Goal: Navigation & Orientation: Understand site structure

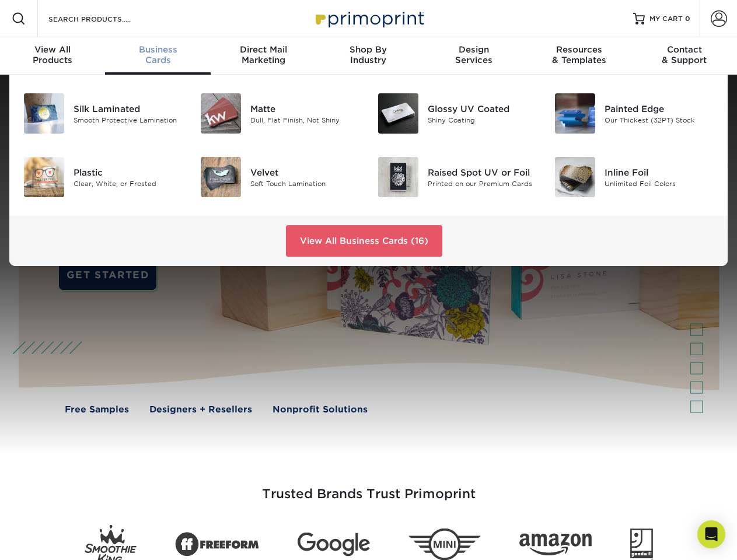
click at [368, 280] on div at bounding box center [368, 264] width 737 height 379
click at [19, 19] on span at bounding box center [19, 19] width 14 height 14
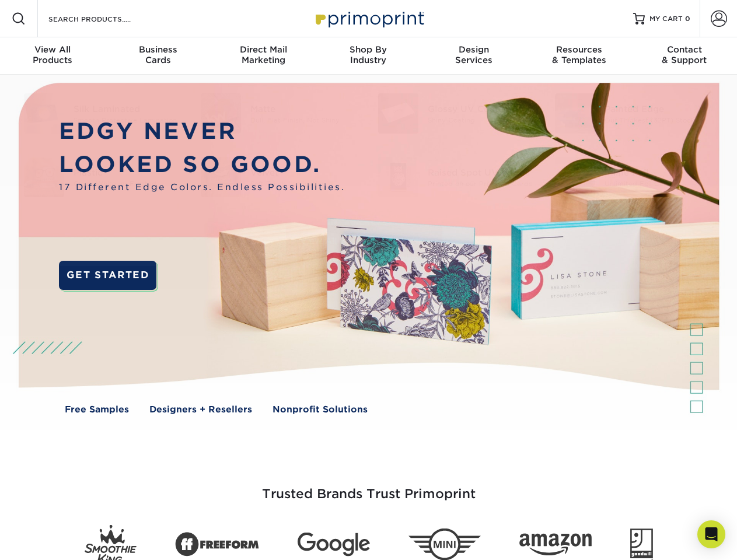
click at [719, 19] on span at bounding box center [719, 19] width 16 height 16
click at [53, 56] on div "View All Products" at bounding box center [52, 54] width 105 height 21
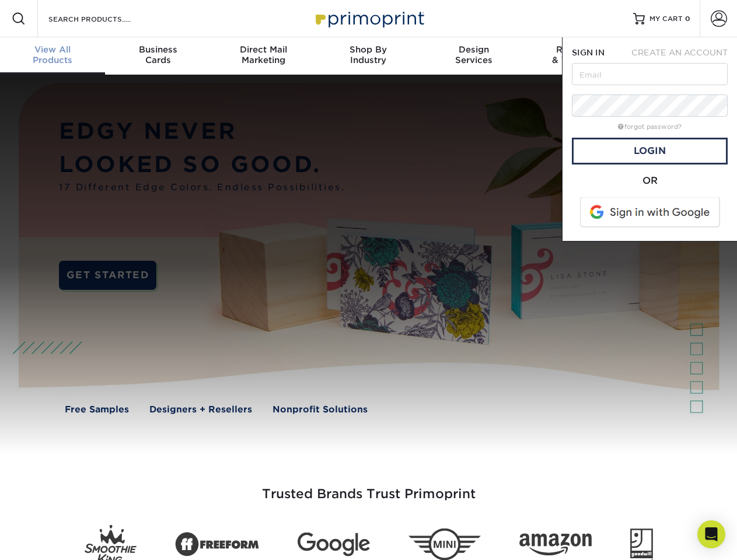
click at [158, 56] on div "Business Cards" at bounding box center [157, 54] width 105 height 21
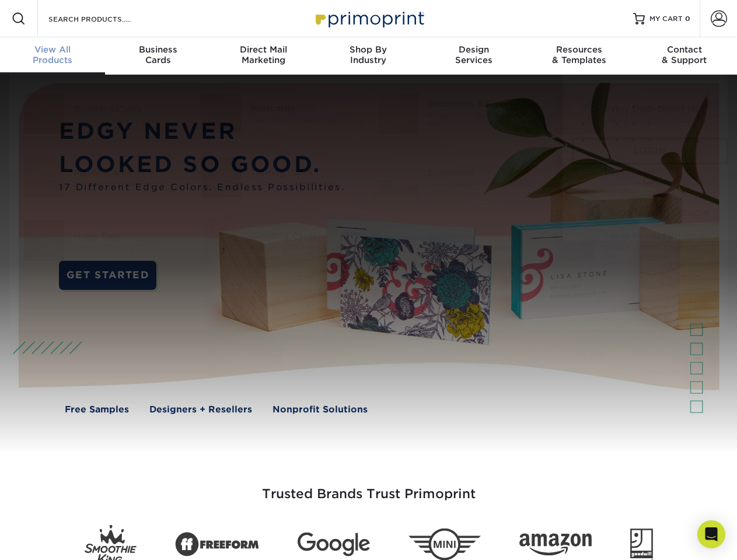
click at [263, 56] on div "Direct Mail Marketing" at bounding box center [263, 54] width 105 height 21
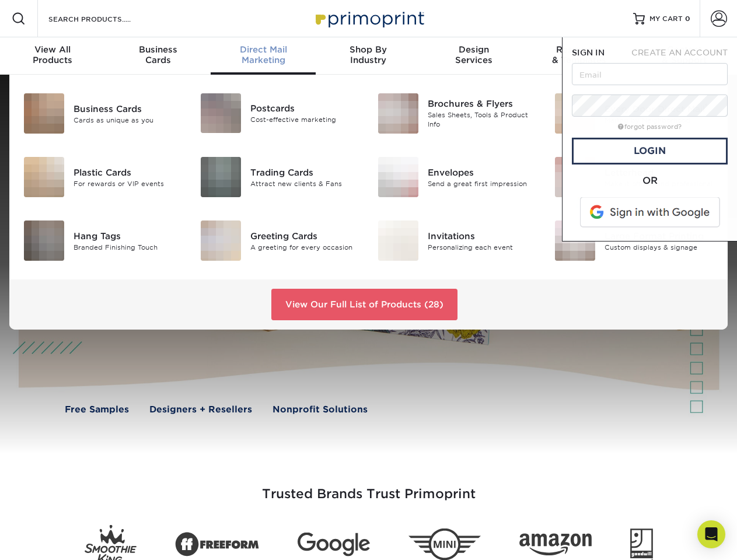
click at [368, 56] on div "Shop By Industry" at bounding box center [368, 54] width 105 height 21
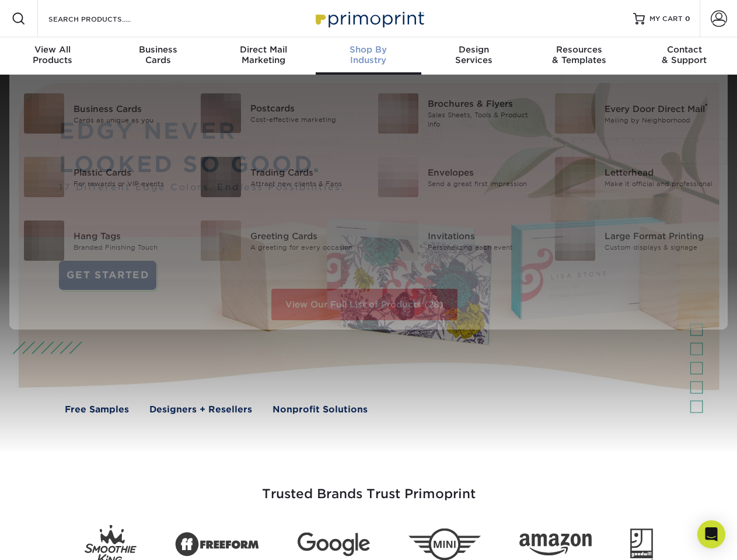
click at [474, 56] on div "Design Services" at bounding box center [474, 54] width 105 height 21
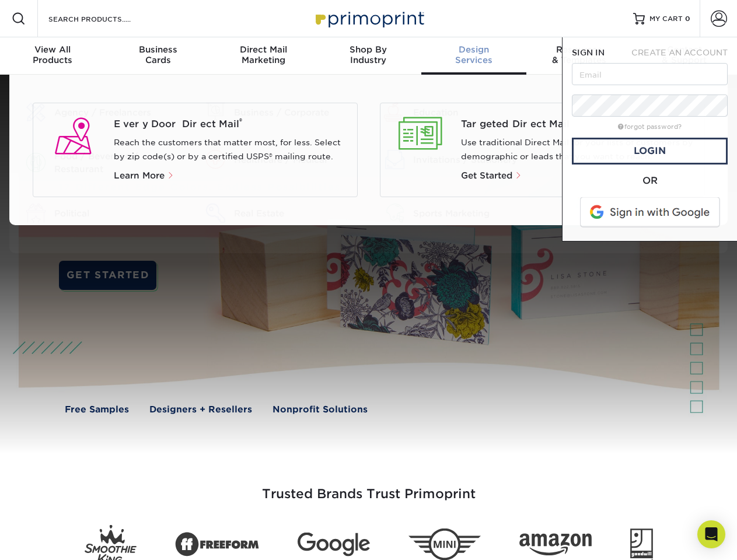
click at [579, 56] on span "SIGN IN" at bounding box center [588, 52] width 33 height 9
click at [685, 56] on div "Contact & Support" at bounding box center [684, 54] width 105 height 21
